Goal: Task Accomplishment & Management: Manage account settings

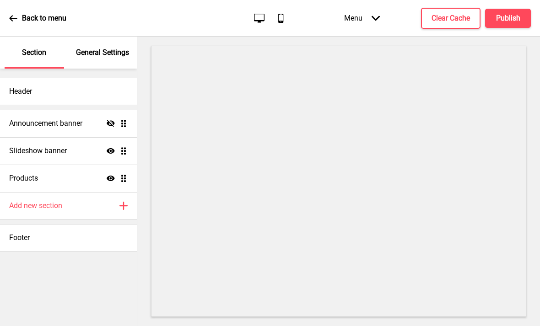
click at [49, 156] on h4 "Slideshow banner" at bounding box center [38, 151] width 58 height 10
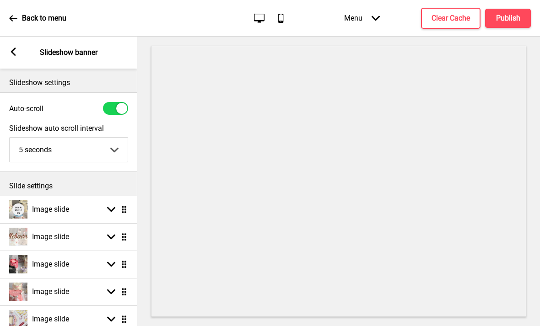
click at [52, 233] on h4 "Image slide" at bounding box center [50, 237] width 37 height 10
select select "right"
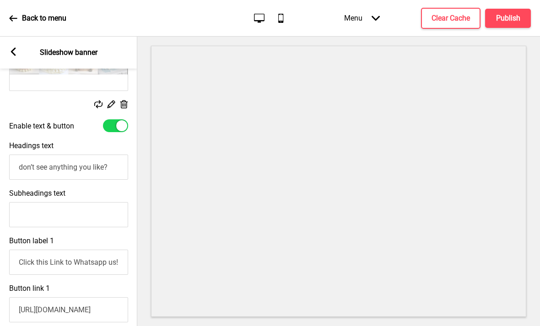
scroll to position [250, 0]
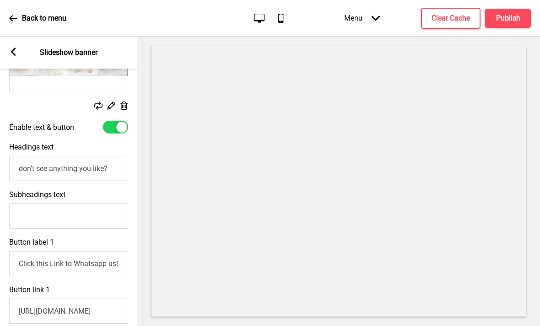
click at [114, 127] on div at bounding box center [115, 127] width 25 height 13
checkbox input "false"
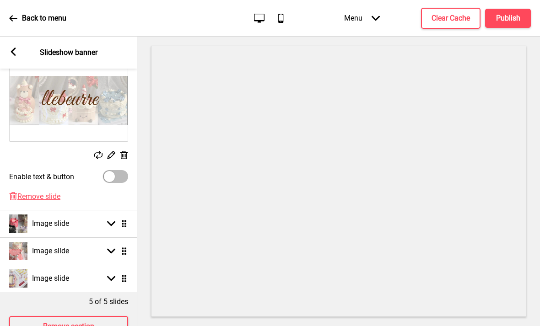
scroll to position [200, 0]
click at [10, 48] on rect at bounding box center [13, 52] width 8 height 8
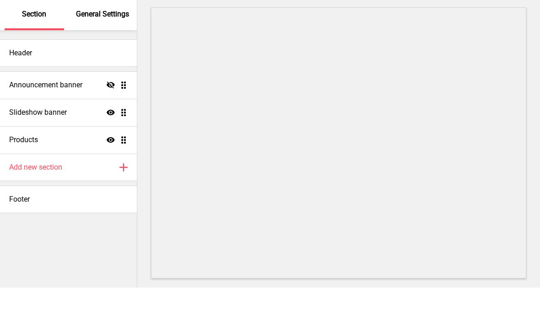
scroll to position [0, 0]
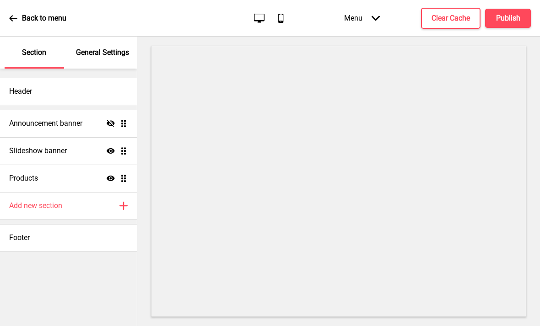
click at [22, 121] on h4 "Announcement banner" at bounding box center [45, 124] width 73 height 10
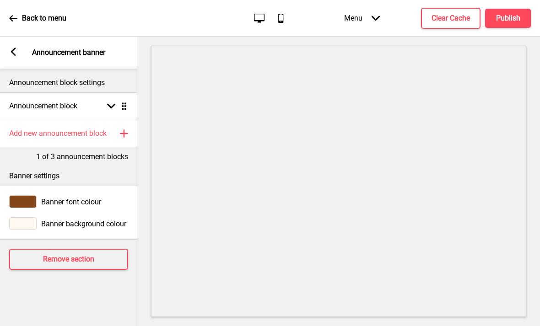
click at [45, 99] on div "Announcement block Arrow down Drag" at bounding box center [68, 105] width 137 height 27
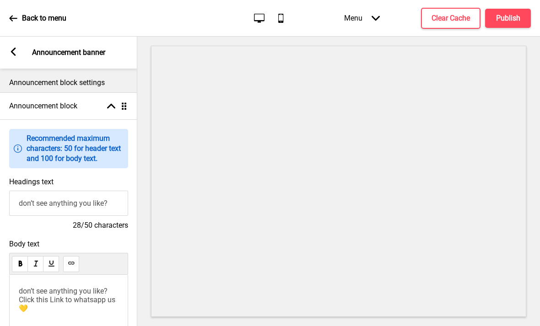
click at [25, 106] on h4 "Announcement block" at bounding box center [43, 106] width 68 height 10
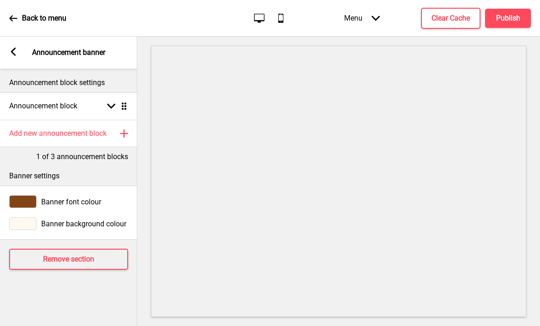
click at [17, 51] on rect at bounding box center [13, 52] width 8 height 8
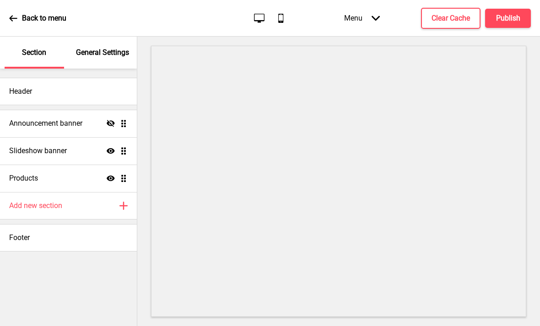
click at [493, 18] on button "Publish" at bounding box center [508, 18] width 46 height 19
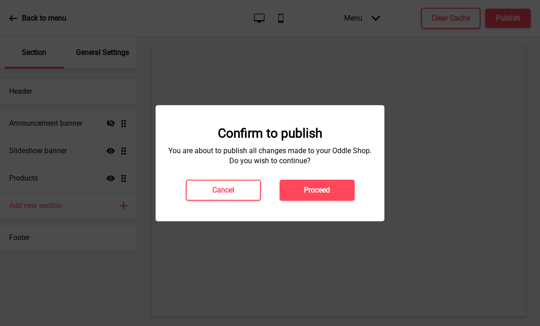
click at [304, 180] on button "Proceed" at bounding box center [317, 190] width 75 height 21
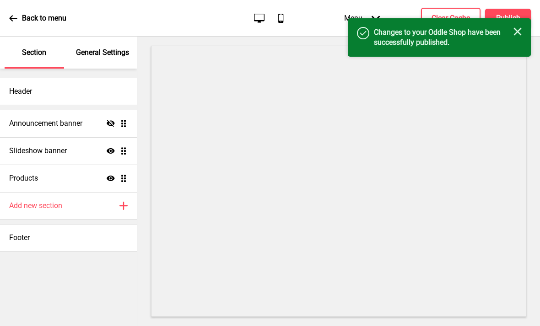
click at [14, 21] on icon at bounding box center [13, 18] width 8 height 8
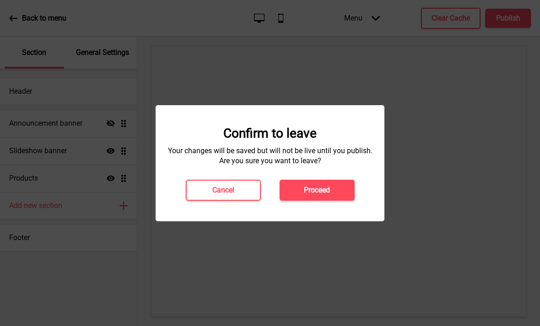
click at [289, 191] on button "Proceed" at bounding box center [317, 190] width 75 height 21
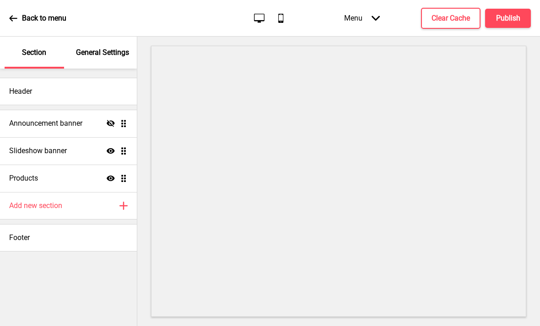
click at [128, 124] on div "Announcement banner Hide Drag" at bounding box center [68, 123] width 137 height 27
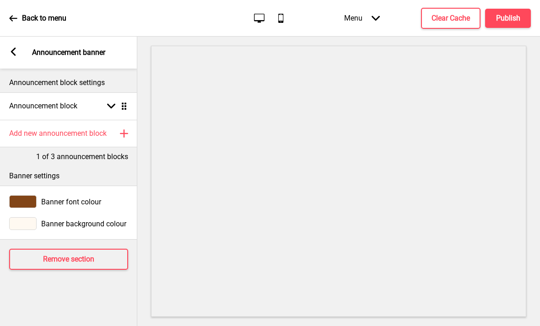
click at [29, 111] on div "Announcement block Arrow down Drag" at bounding box center [68, 105] width 137 height 27
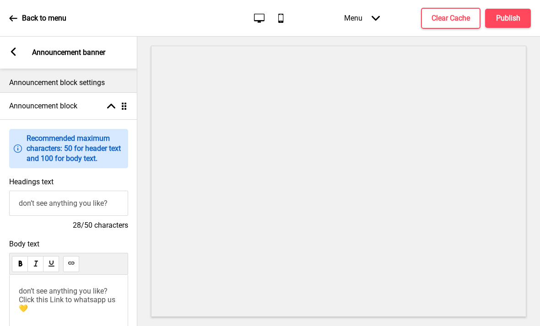
click at [16, 50] on rect at bounding box center [13, 52] width 8 height 8
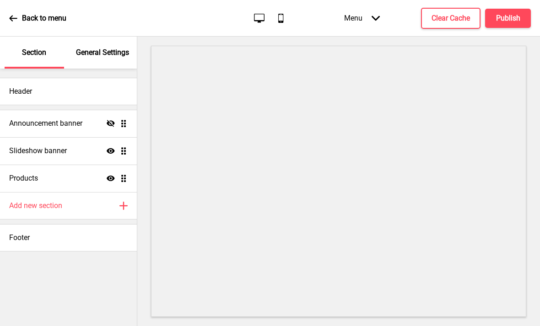
click at [30, 123] on h4 "Announcement banner" at bounding box center [45, 124] width 73 height 10
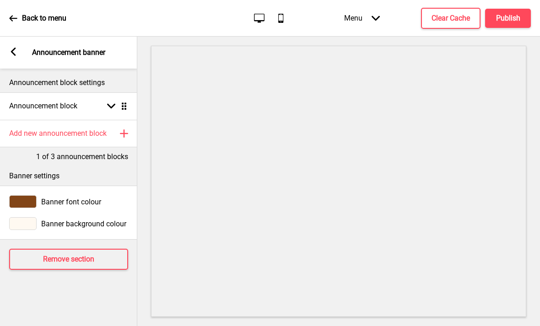
click at [17, 53] on rect at bounding box center [13, 52] width 8 height 8
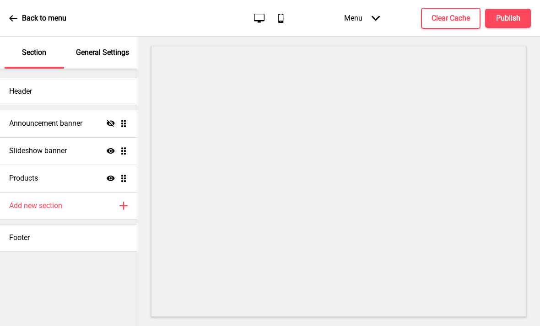
click at [34, 157] on div "Slideshow banner Show Drag" at bounding box center [68, 150] width 137 height 27
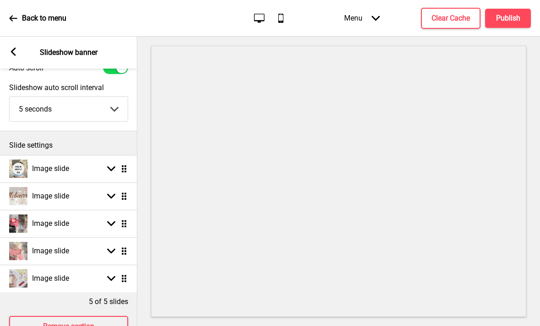
scroll to position [40, 0]
click at [70, 204] on div "Image slide Arrow down Drag" at bounding box center [68, 196] width 137 height 27
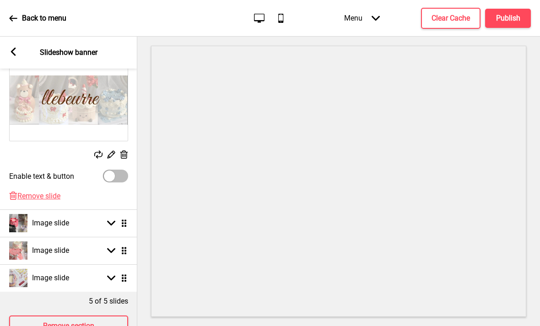
scroll to position [200, 0]
click at [53, 232] on div "Image slide" at bounding box center [39, 224] width 60 height 18
select select "right"
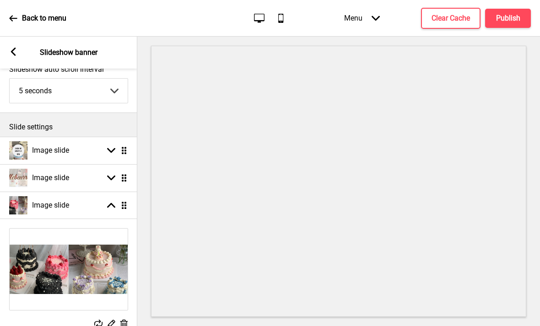
scroll to position [26, 0]
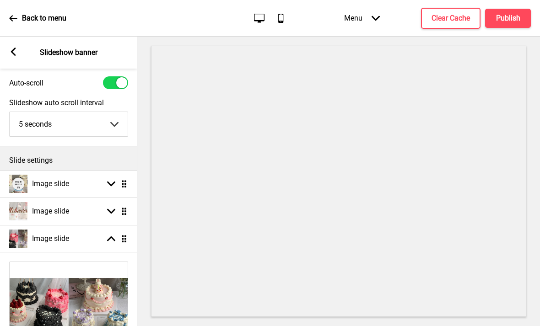
click at [40, 238] on h4 "Image slide" at bounding box center [50, 239] width 37 height 10
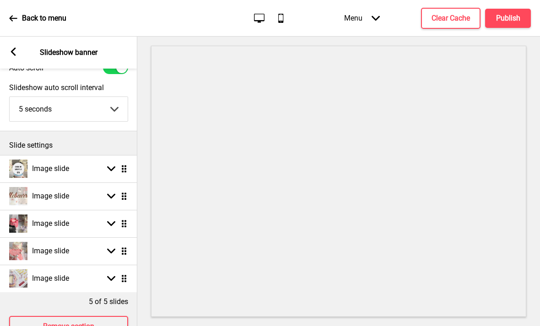
scroll to position [40, 0]
click at [26, 195] on img at bounding box center [18, 197] width 18 height 18
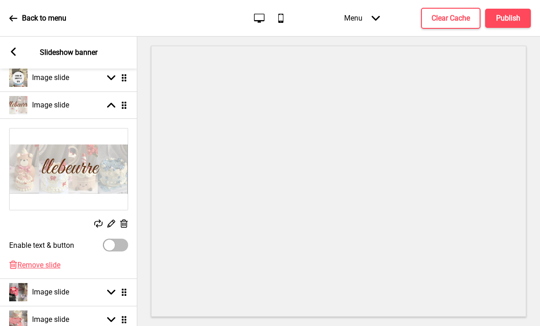
scroll to position [133, 0]
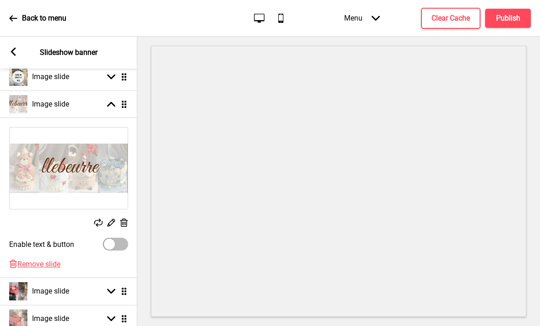
click at [125, 221] on icon at bounding box center [124, 223] width 8 height 8
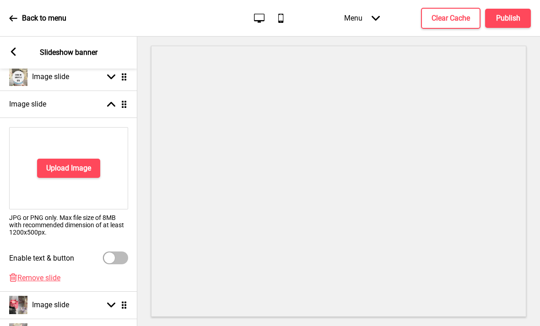
click at [55, 174] on button "Upload Image" at bounding box center [68, 168] width 63 height 19
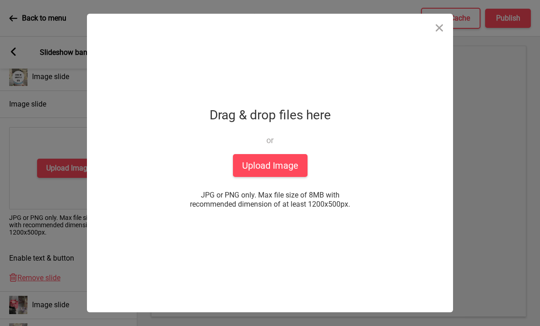
click at [251, 176] on button "Upload Image" at bounding box center [270, 165] width 75 height 23
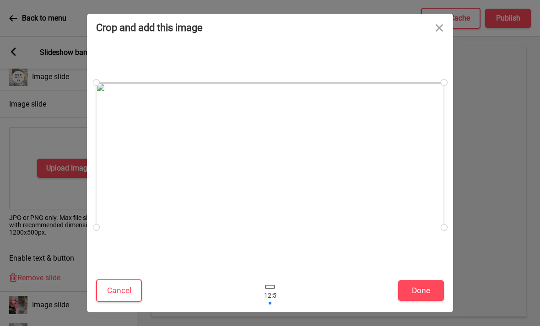
click at [414, 288] on button "Done" at bounding box center [421, 291] width 46 height 21
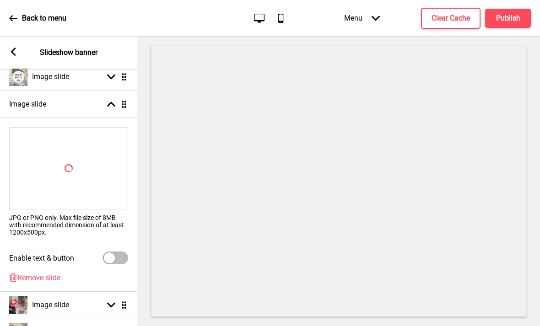
click at [119, 258] on div at bounding box center [115, 258] width 25 height 13
checkbox input "true"
select select "right"
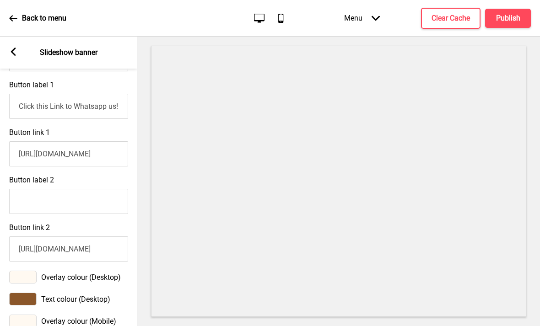
scroll to position [440, 0]
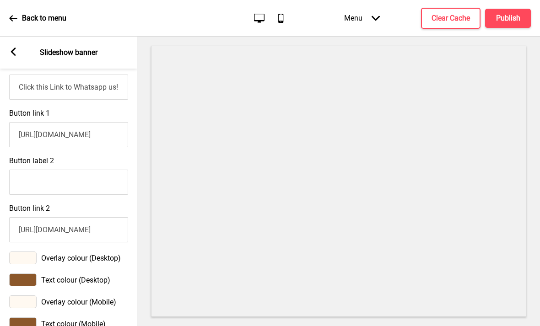
click at [22, 136] on input "[URL][DOMAIN_NAME]" at bounding box center [68, 134] width 119 height 25
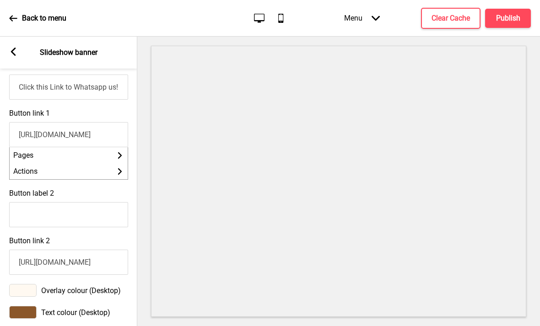
click at [23, 158] on li "Pages Arrow right" at bounding box center [69, 155] width 118 height 16
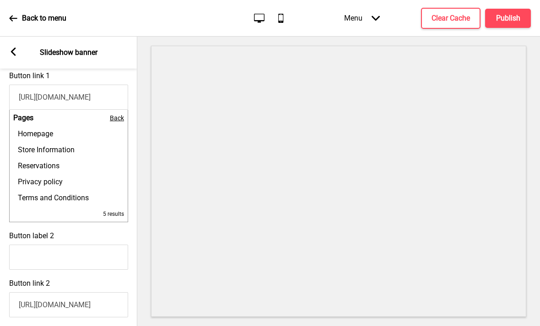
scroll to position [478, 0]
click at [119, 116] on span "Back" at bounding box center [117, 117] width 14 height 7
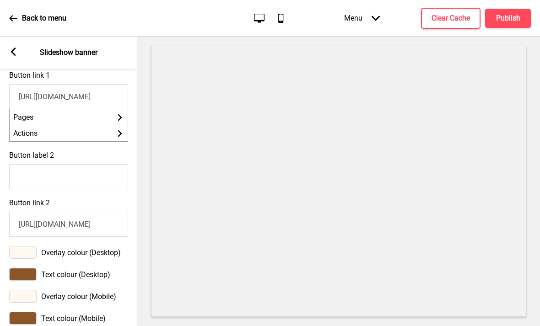
click at [67, 137] on li "Actions Arrow right" at bounding box center [69, 133] width 118 height 16
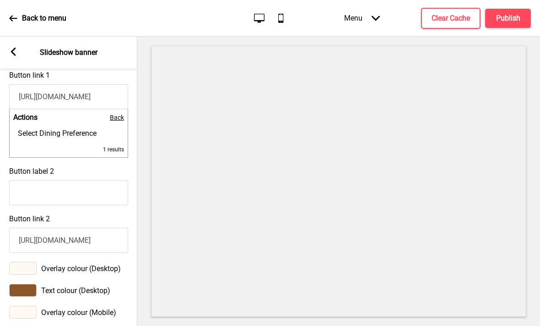
click at [117, 121] on span "Back" at bounding box center [117, 117] width 14 height 7
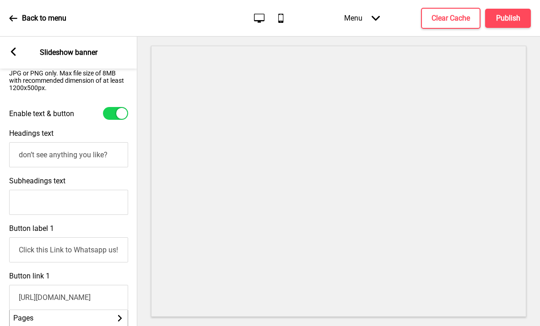
click at [118, 114] on div at bounding box center [121, 113] width 11 height 11
checkbox input "false"
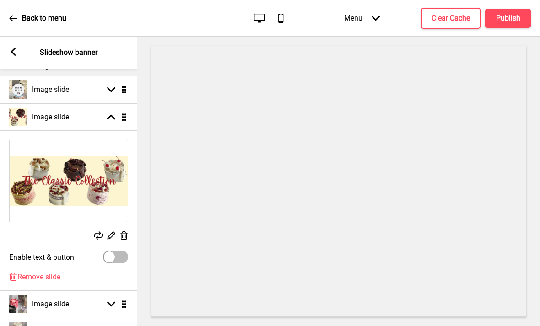
scroll to position [121, 0]
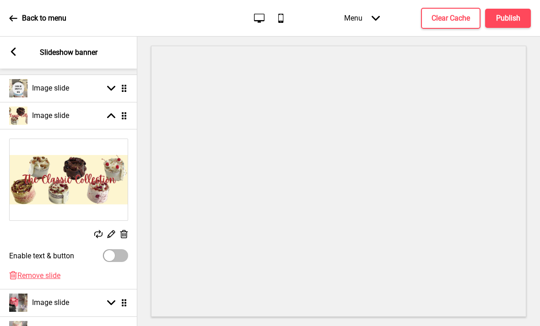
click at [25, 119] on img at bounding box center [18, 116] width 18 height 18
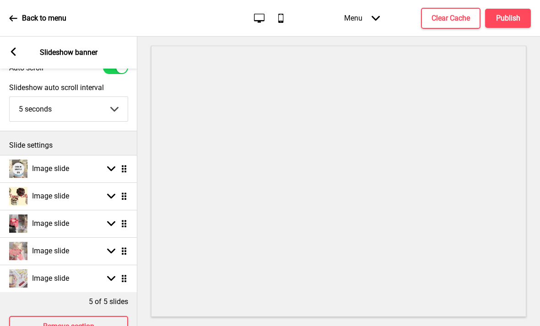
scroll to position [40, 0]
click at [23, 177] on img at bounding box center [18, 169] width 18 height 18
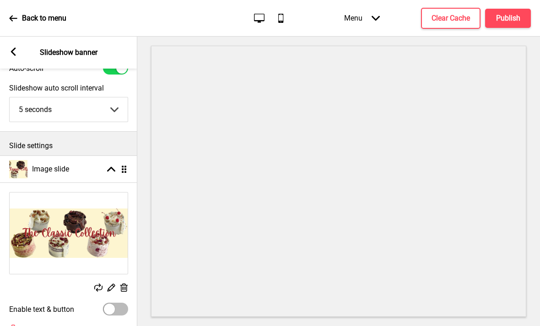
click at [102, 289] on icon at bounding box center [98, 288] width 8 height 8
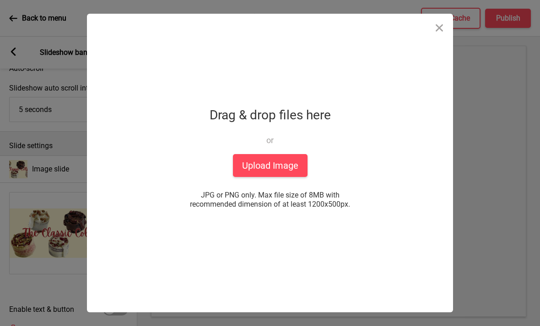
click at [253, 162] on button "Upload Image" at bounding box center [270, 165] width 75 height 23
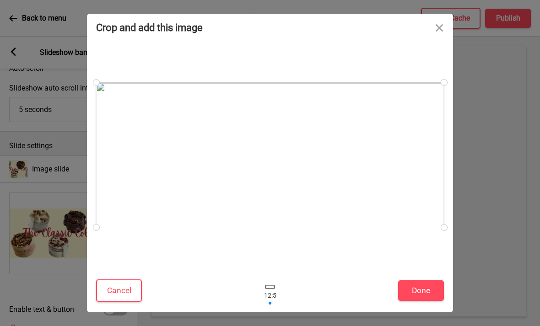
click at [398, 294] on button "Done" at bounding box center [421, 291] width 46 height 21
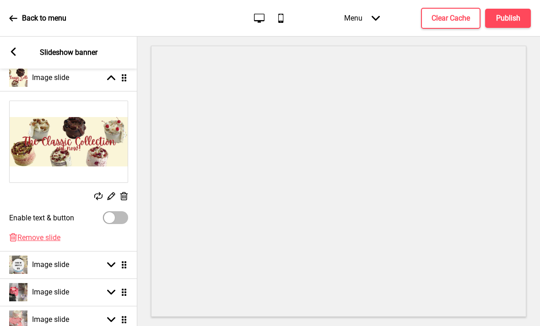
scroll to position [133, 0]
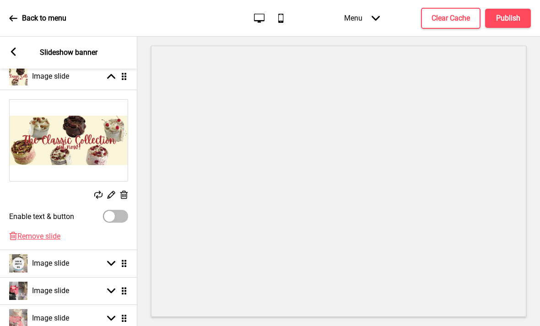
click at [499, 21] on h4 "Publish" at bounding box center [508, 18] width 24 height 10
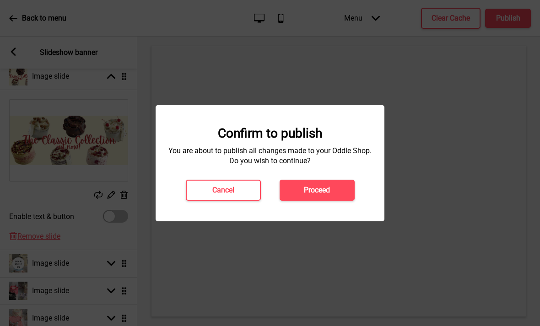
click at [304, 193] on h4 "Proceed" at bounding box center [317, 190] width 26 height 10
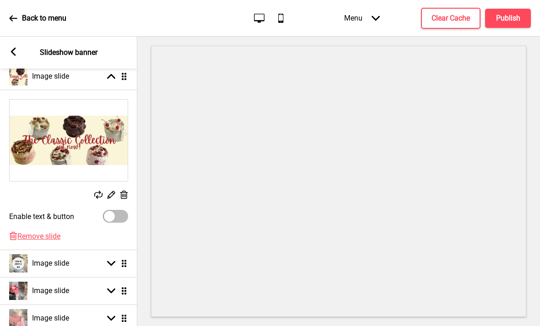
click at [26, 27] on div "Back to menu" at bounding box center [37, 18] width 57 height 25
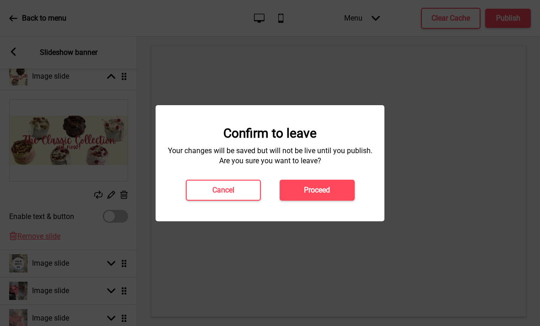
click at [300, 180] on button "Proceed" at bounding box center [317, 190] width 75 height 21
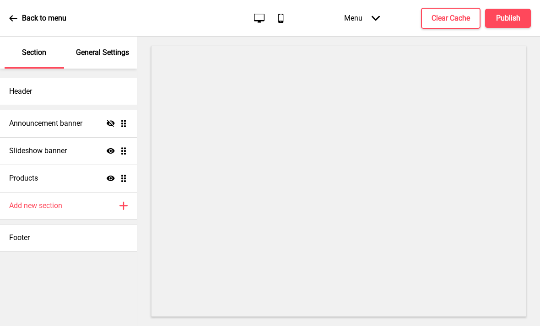
click at [121, 146] on div "Slideshow banner Show Drag" at bounding box center [68, 150] width 137 height 27
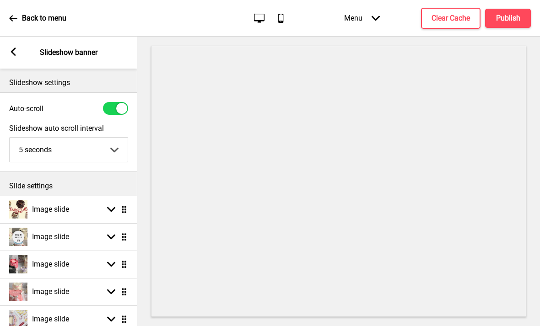
scroll to position [21, 0]
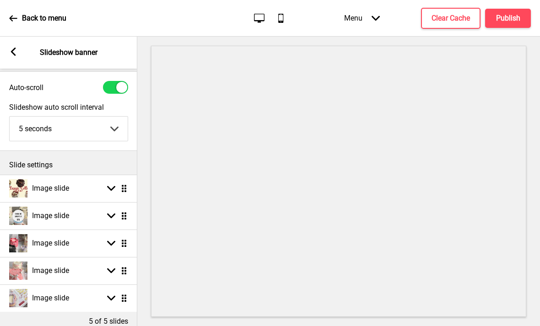
click at [114, 188] on icon at bounding box center [111, 188] width 8 height 5
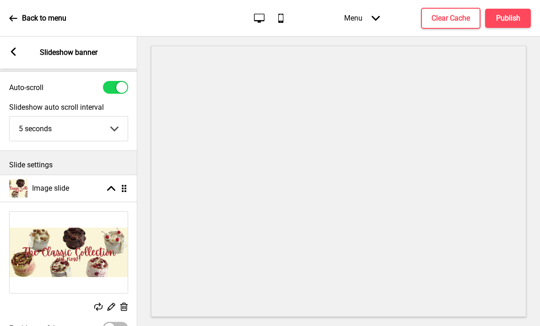
scroll to position [22, 0]
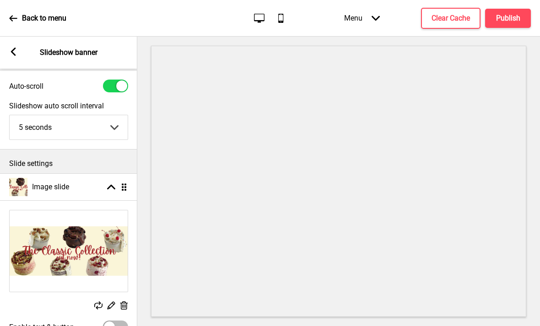
click at [102, 304] on icon at bounding box center [98, 306] width 8 height 8
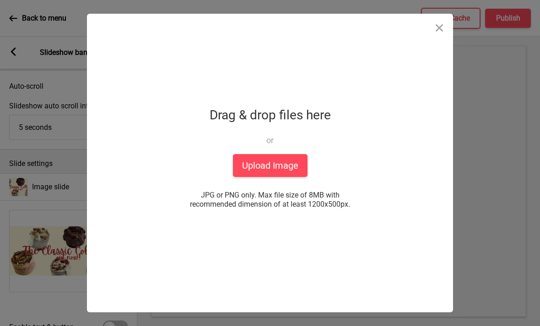
click at [260, 175] on button "Upload Image" at bounding box center [270, 165] width 75 height 23
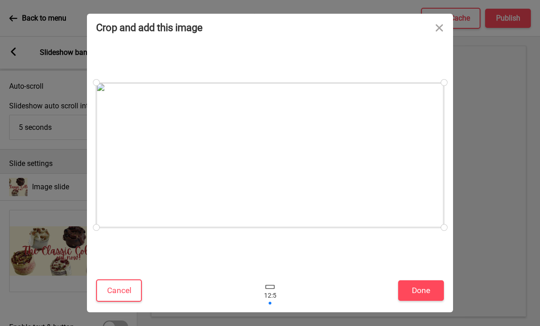
click at [423, 297] on button "Done" at bounding box center [421, 291] width 46 height 21
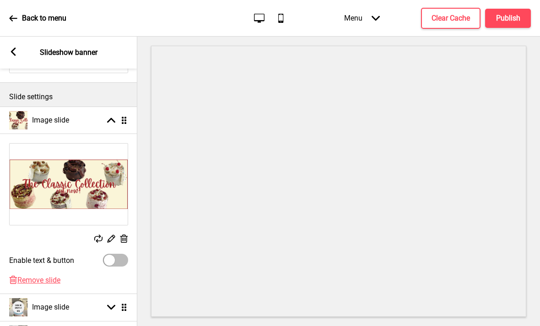
scroll to position [90, 0]
click at [514, 15] on h4 "Publish" at bounding box center [508, 18] width 24 height 10
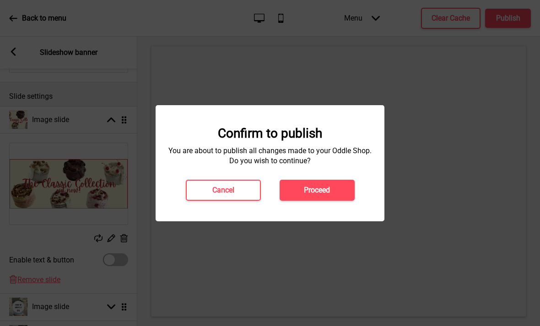
click at [337, 181] on button "Proceed" at bounding box center [317, 190] width 75 height 21
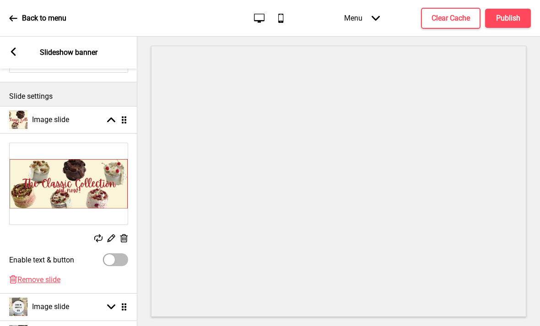
click at [498, 22] on h4 "Publish" at bounding box center [508, 18] width 24 height 10
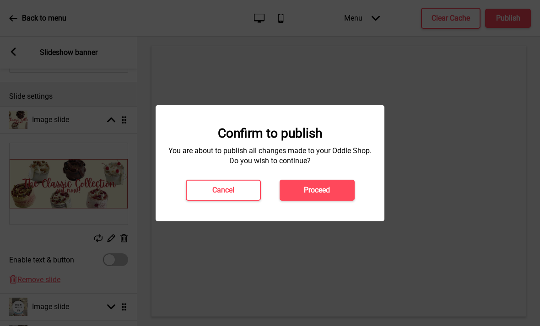
click at [341, 184] on button "Proceed" at bounding box center [317, 190] width 75 height 21
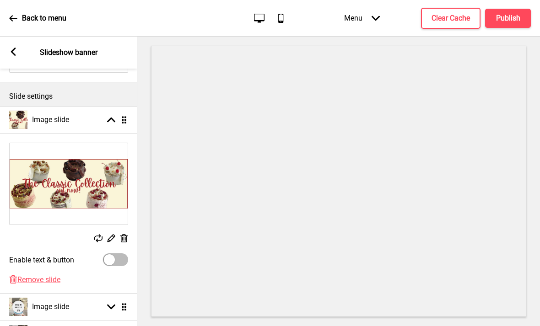
click at [111, 117] on rect at bounding box center [111, 120] width 8 height 8
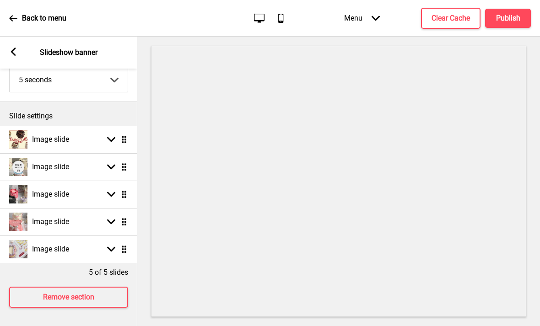
scroll to position [40, 0]
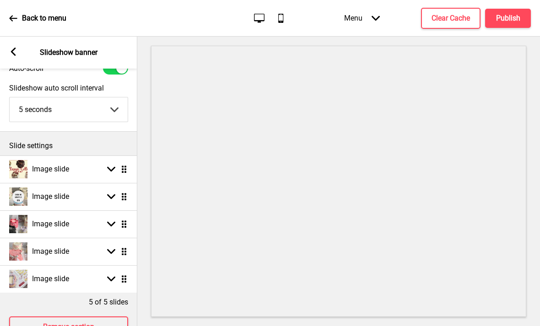
click at [105, 168] on div "Arrow down Drag" at bounding box center [116, 169] width 26 height 8
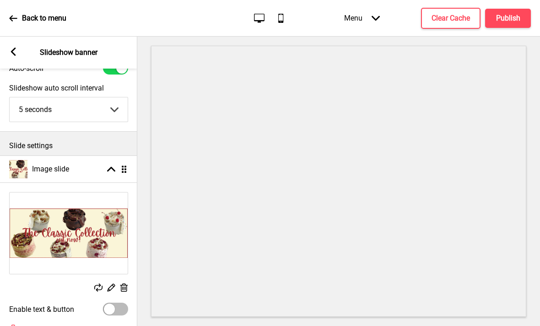
click at [100, 287] on rect at bounding box center [98, 288] width 8 height 8
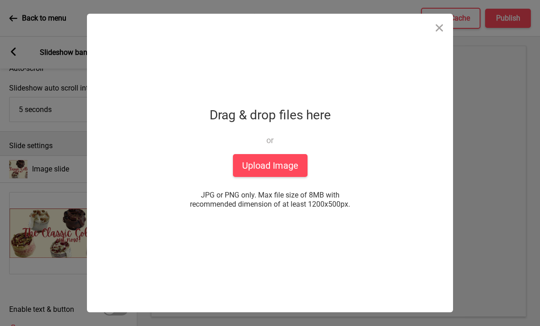
click at [275, 176] on button "Upload Image" at bounding box center [270, 165] width 75 height 23
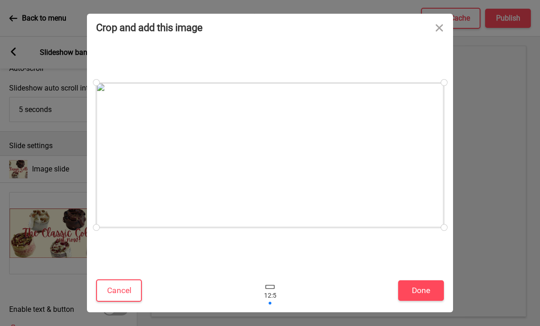
click at [420, 291] on button "Done" at bounding box center [421, 291] width 46 height 21
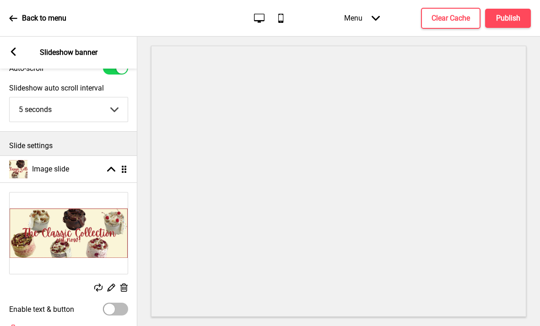
click at [503, 14] on h4 "Publish" at bounding box center [508, 18] width 24 height 10
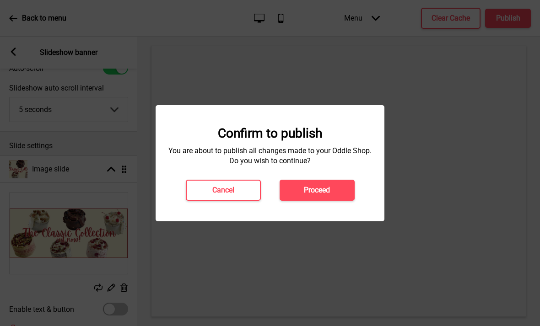
click at [334, 191] on button "Proceed" at bounding box center [317, 190] width 75 height 21
